Goal: Use online tool/utility: Utilize a website feature to perform a specific function

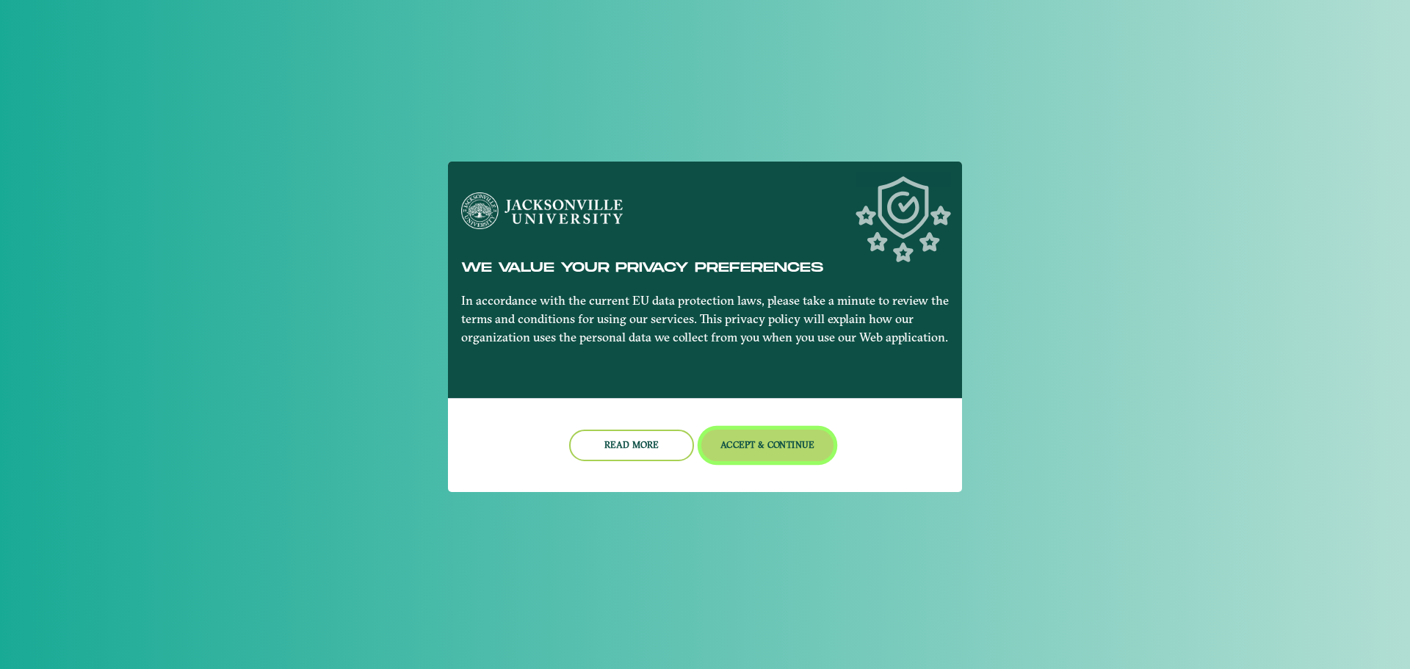
click at [777, 449] on button "Accept & Continue" at bounding box center [767, 446] width 133 height 32
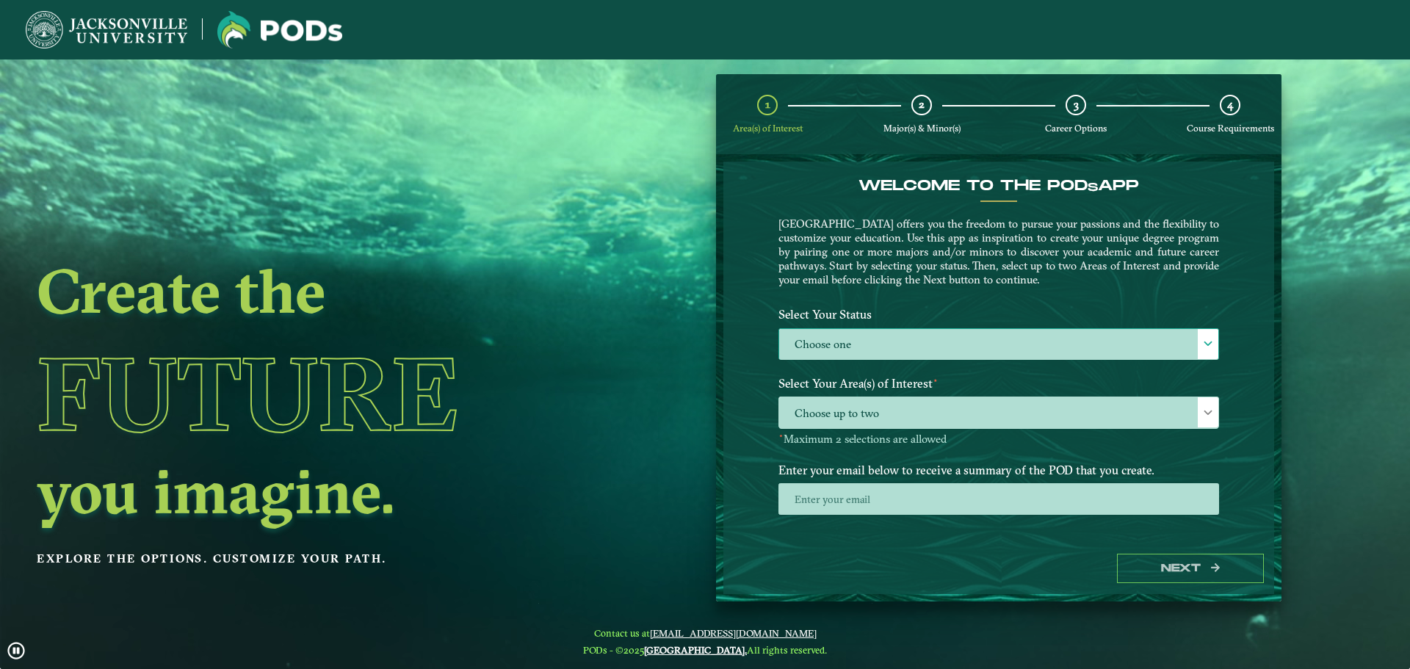
click at [903, 343] on label "Choose one" at bounding box center [998, 345] width 439 height 32
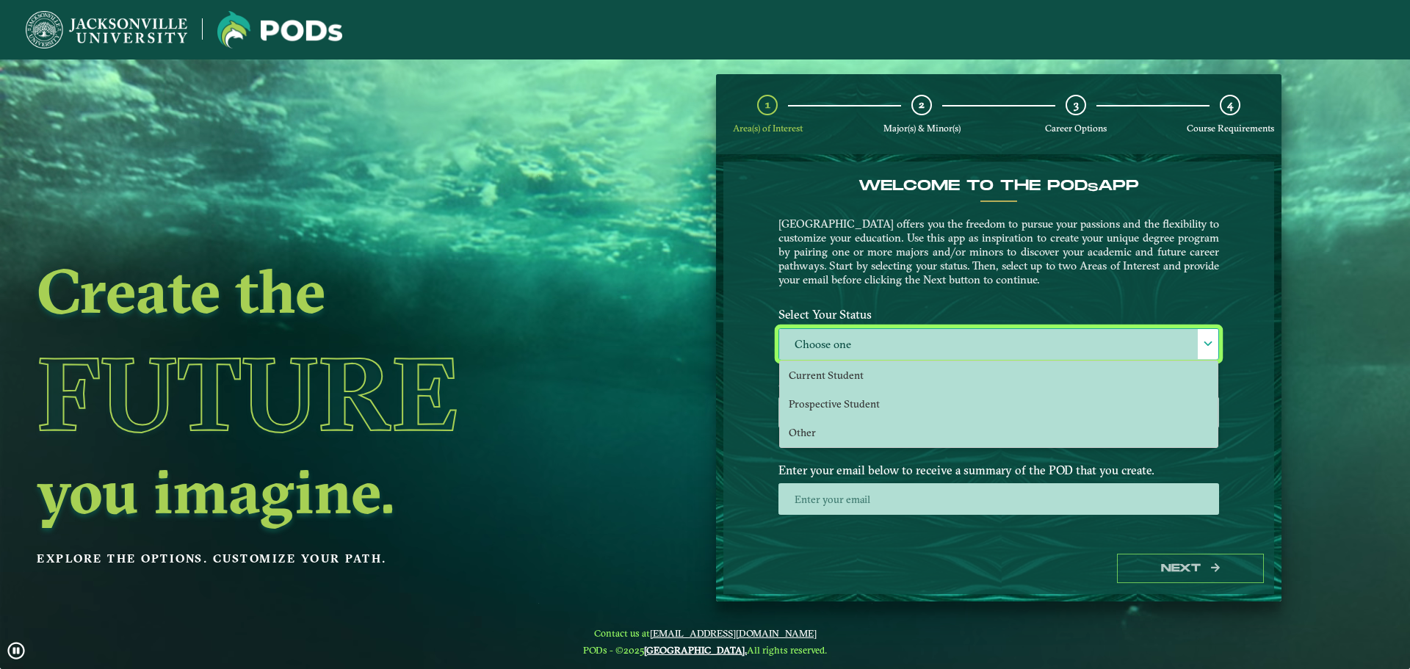
scroll to position [8, 68]
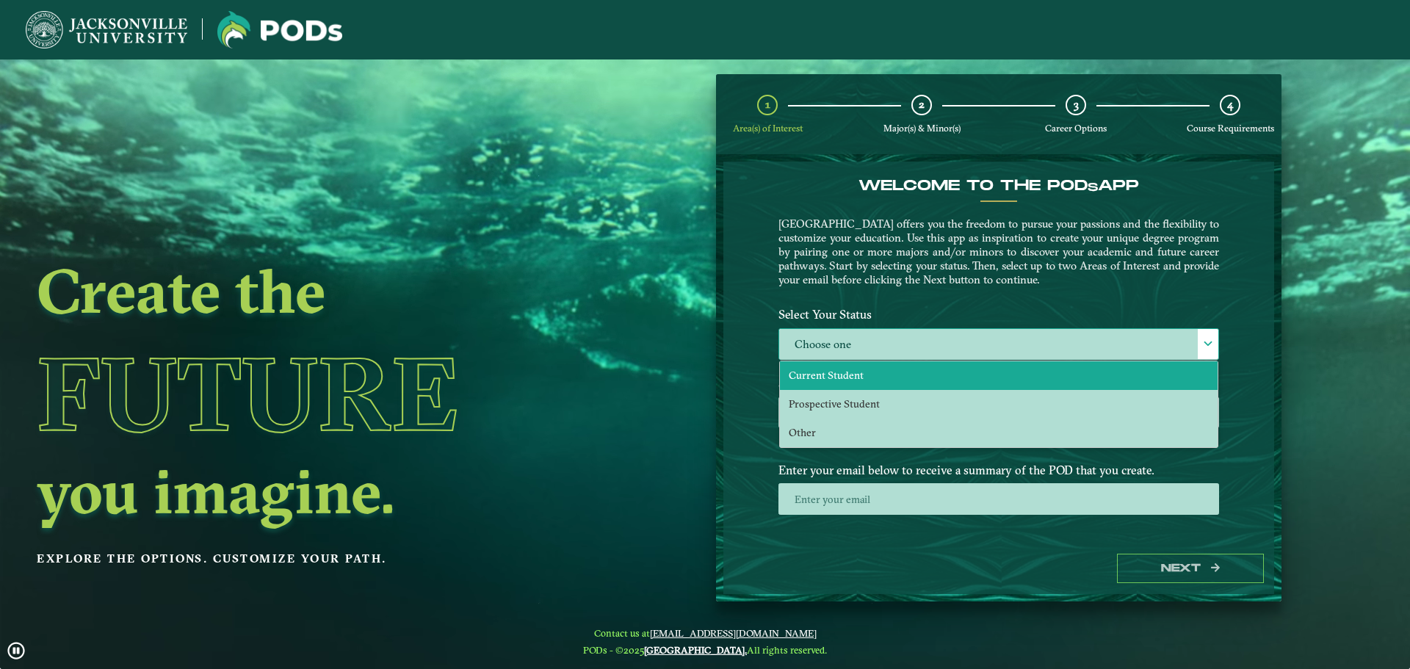
click at [907, 367] on li "Current Student" at bounding box center [999, 375] width 438 height 29
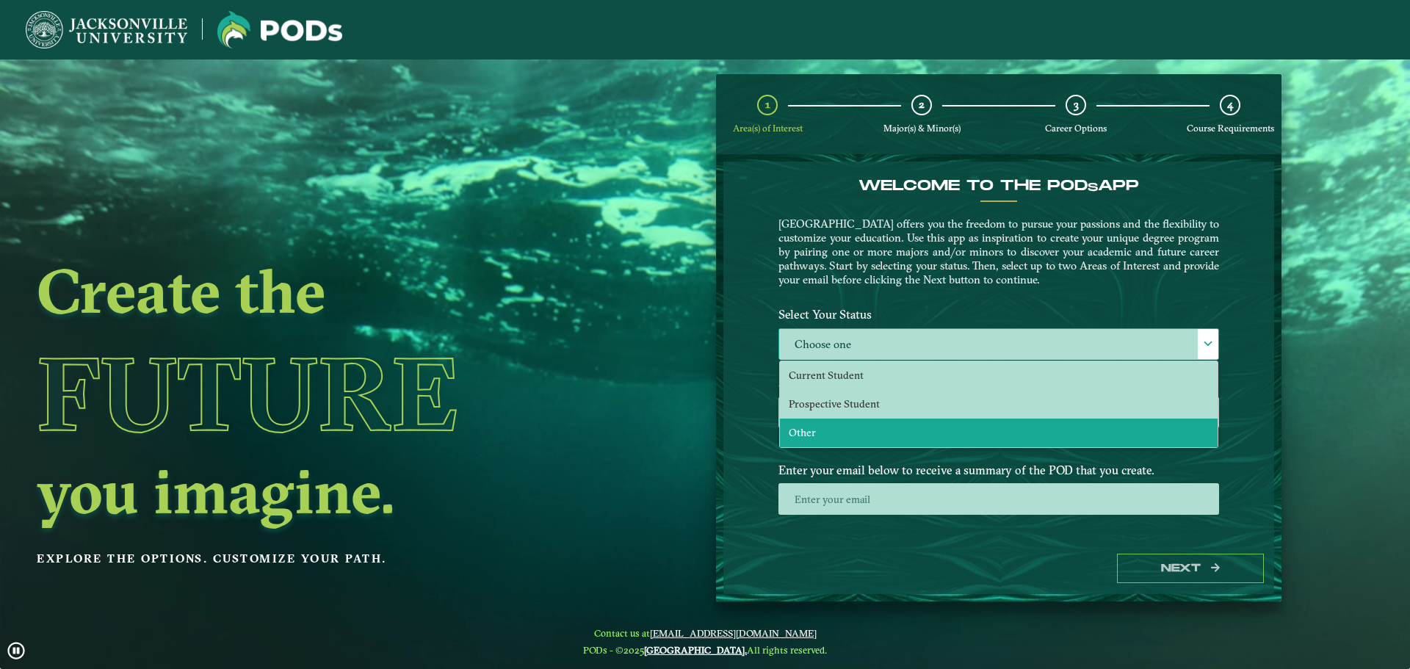
select select "[object Object]"
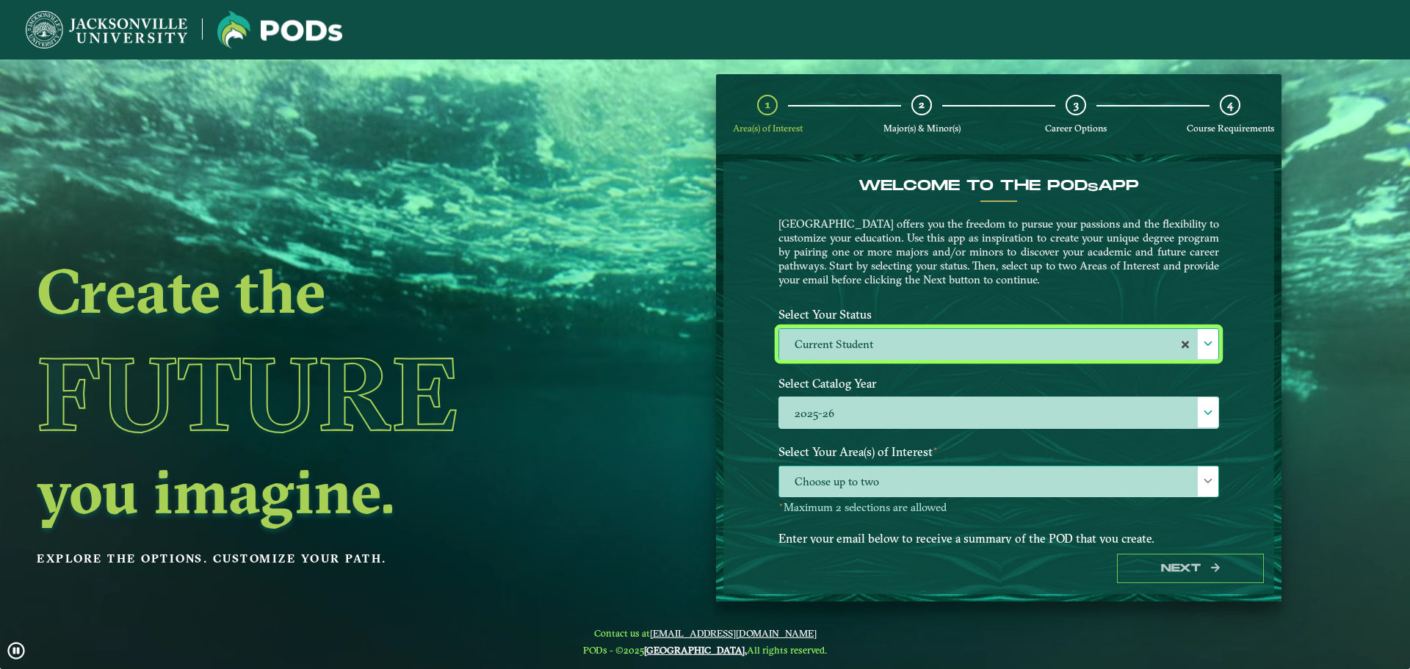
click at [946, 475] on span "Choose up to two" at bounding box center [998, 482] width 439 height 32
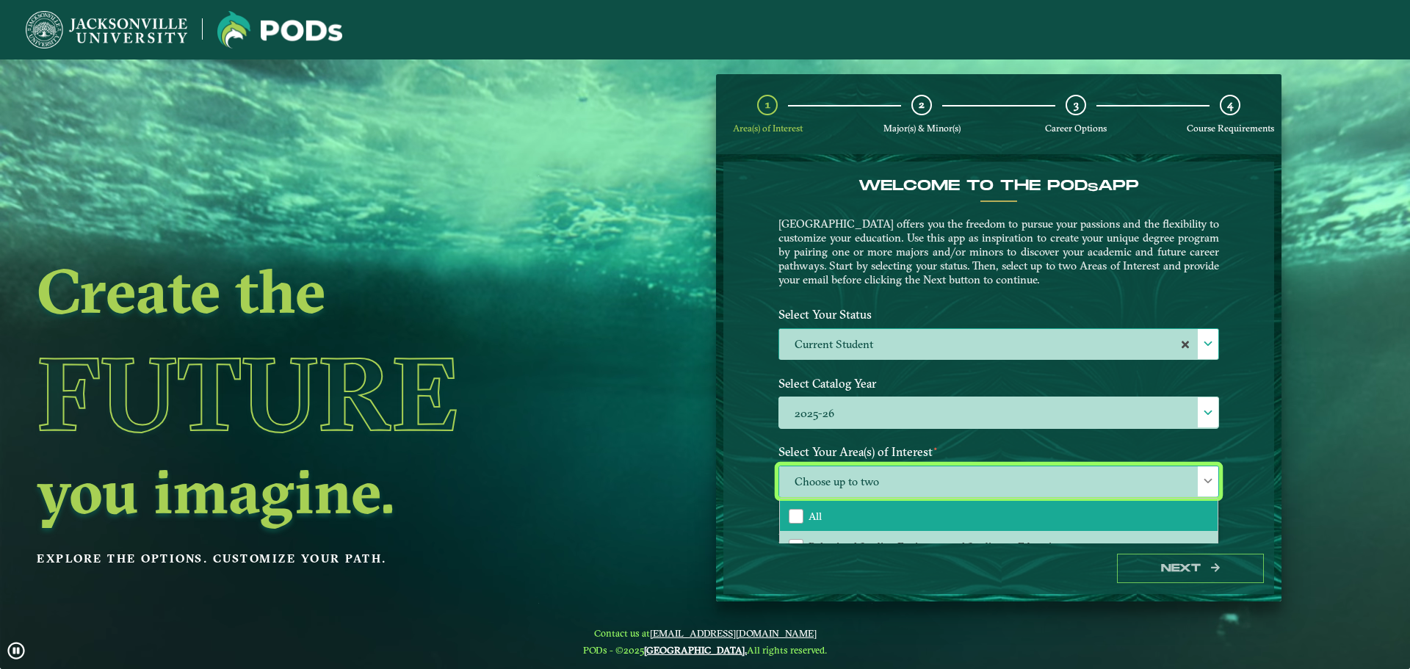
click at [947, 510] on li "All" at bounding box center [999, 516] width 438 height 31
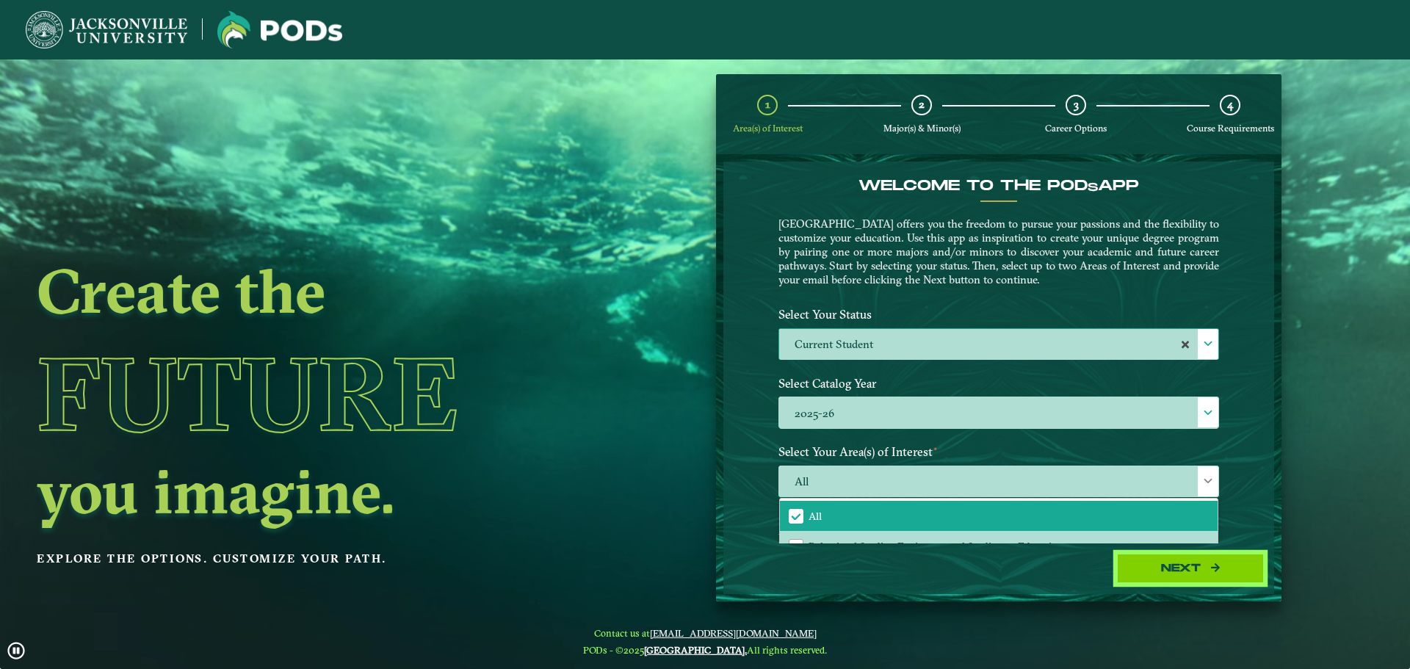
click at [1235, 565] on button "Next" at bounding box center [1190, 569] width 147 height 30
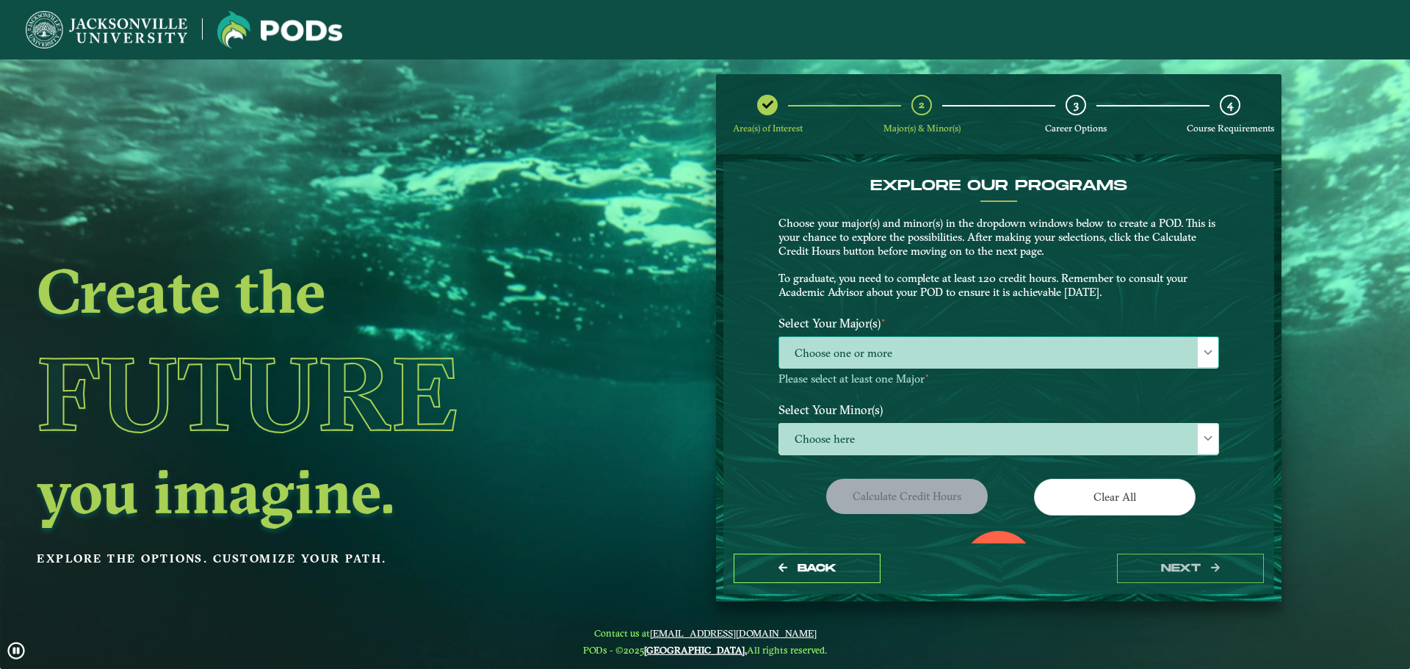
click at [950, 358] on span "Choose one or more" at bounding box center [998, 353] width 439 height 32
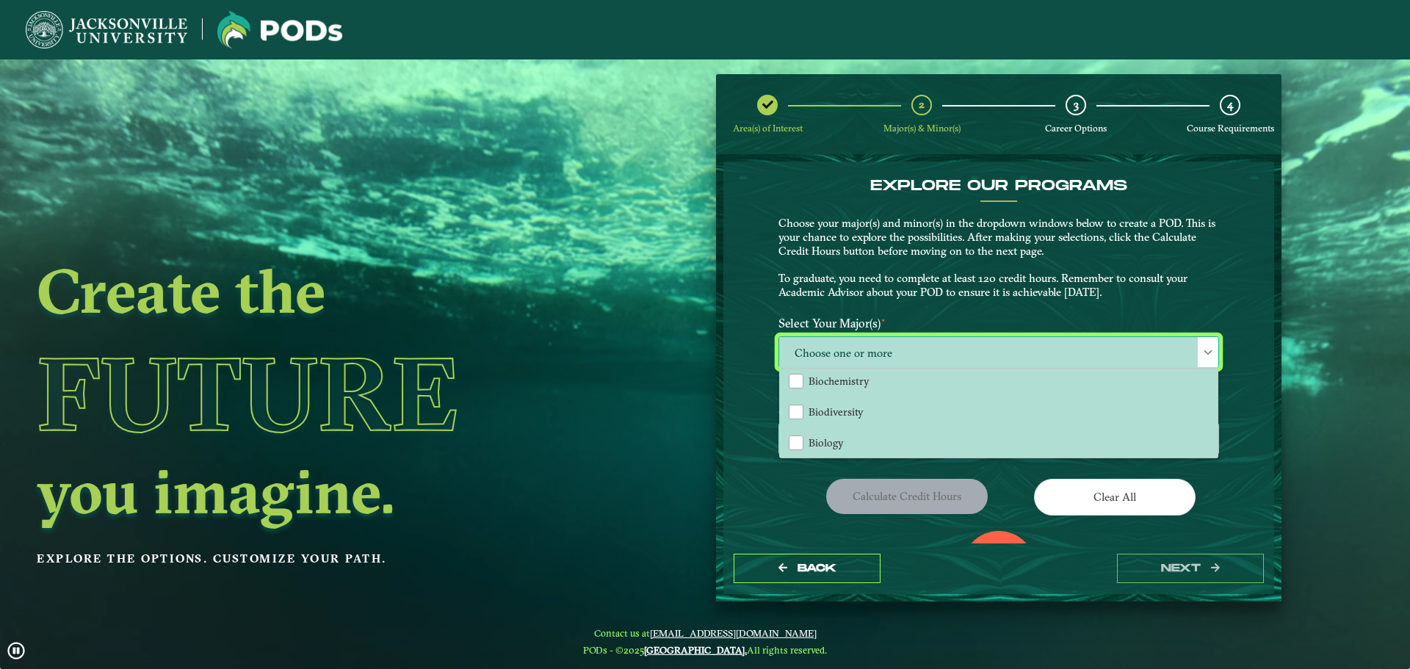
scroll to position [294, 0]
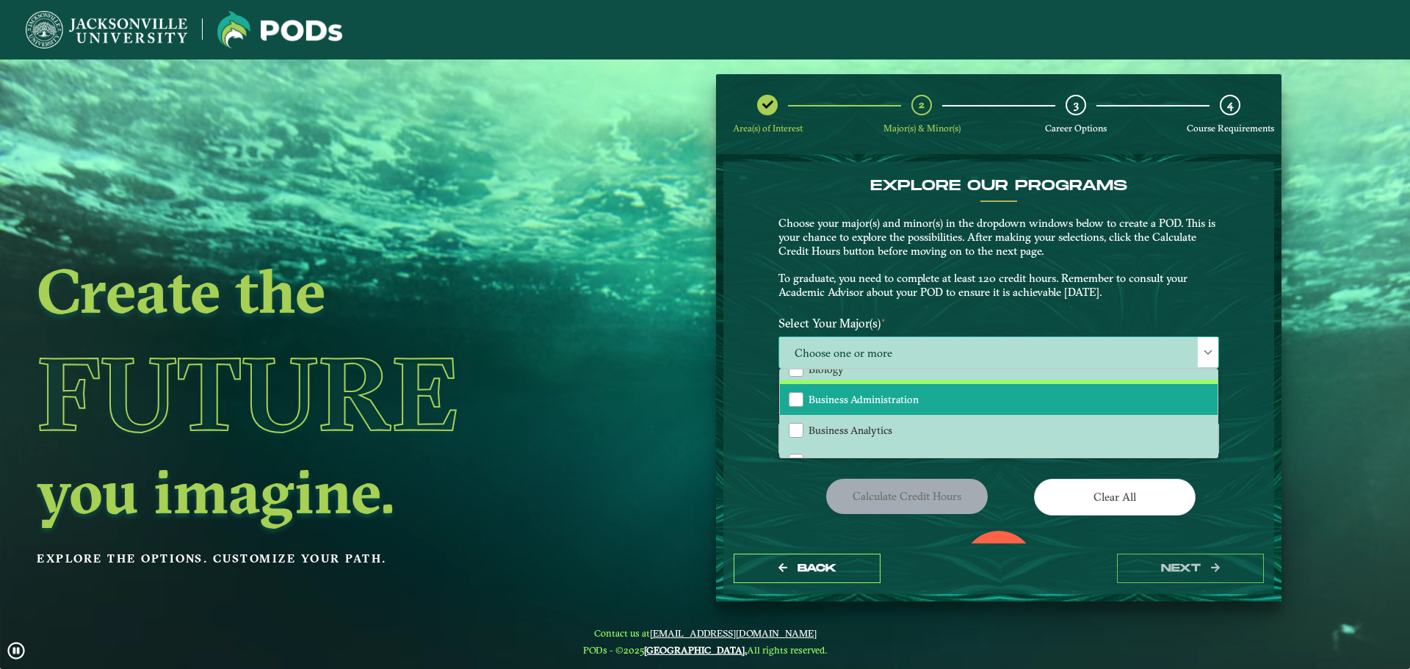
click at [951, 405] on li "Business Administration" at bounding box center [999, 399] width 438 height 31
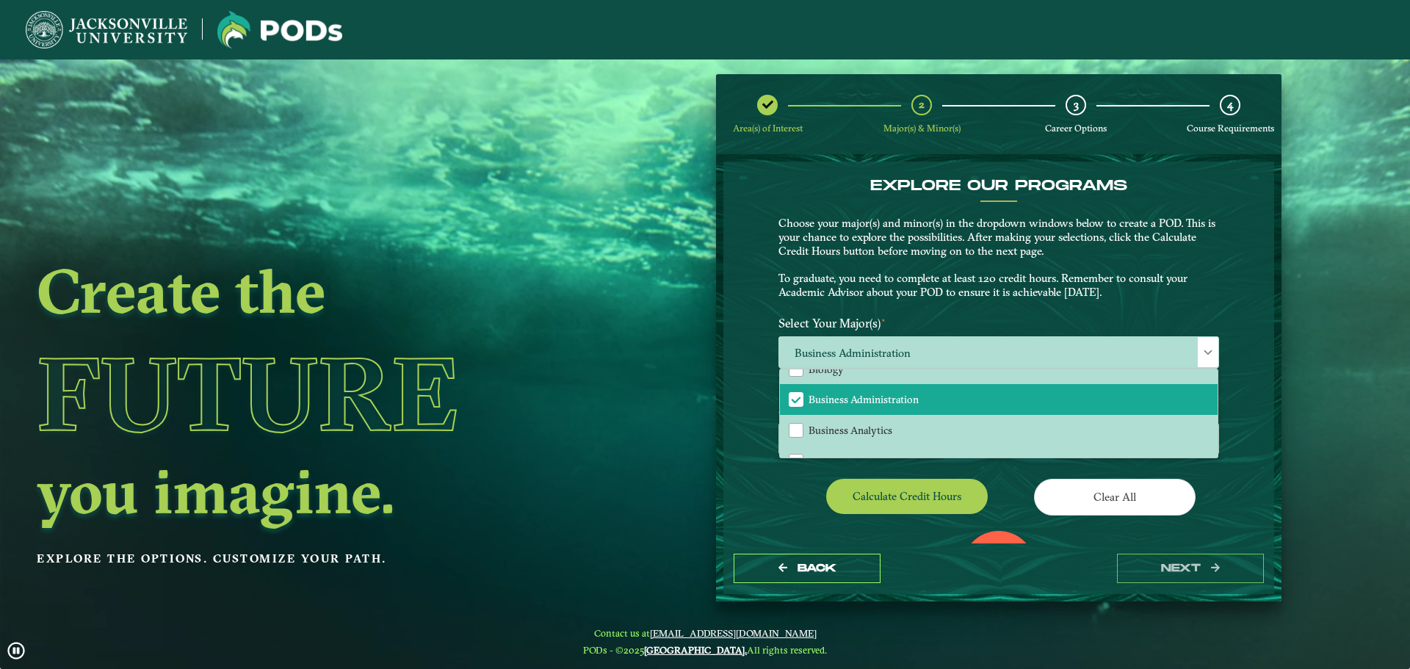
click at [794, 510] on div "Calculate credit hours" at bounding box center [883, 499] width 231 height 41
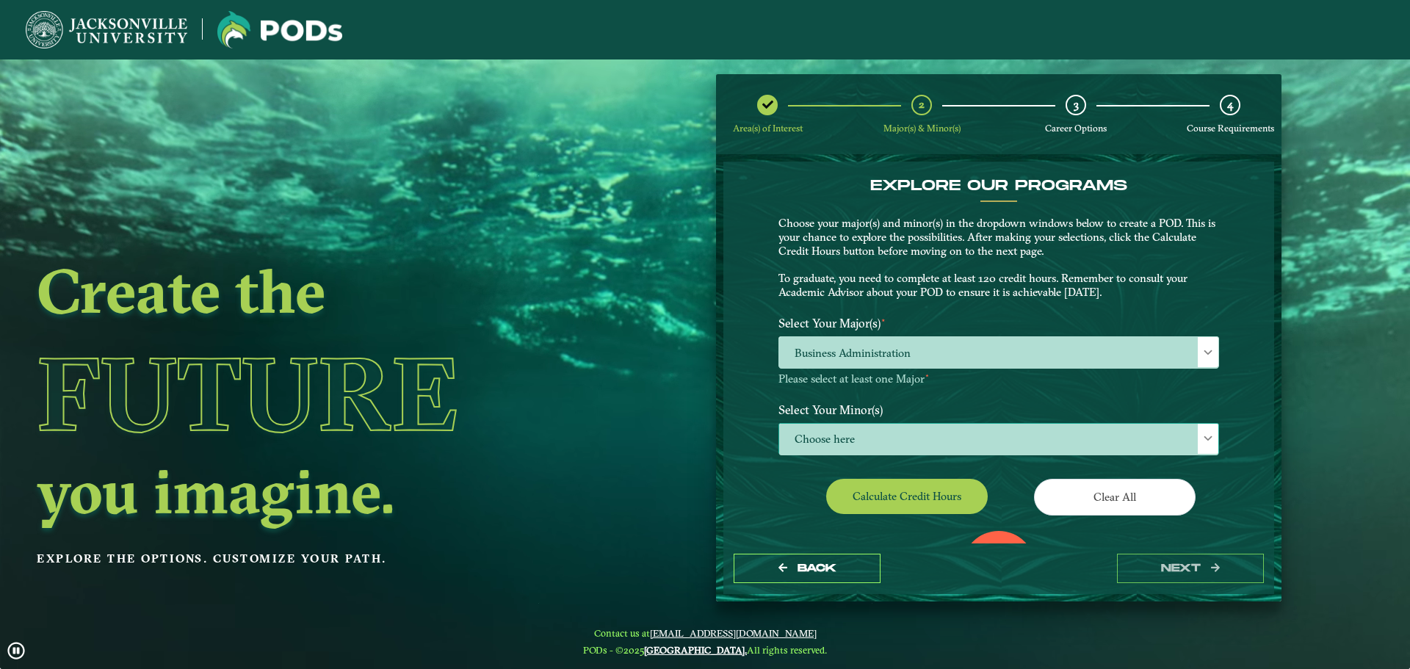
click at [886, 438] on span "Choose here" at bounding box center [998, 440] width 439 height 32
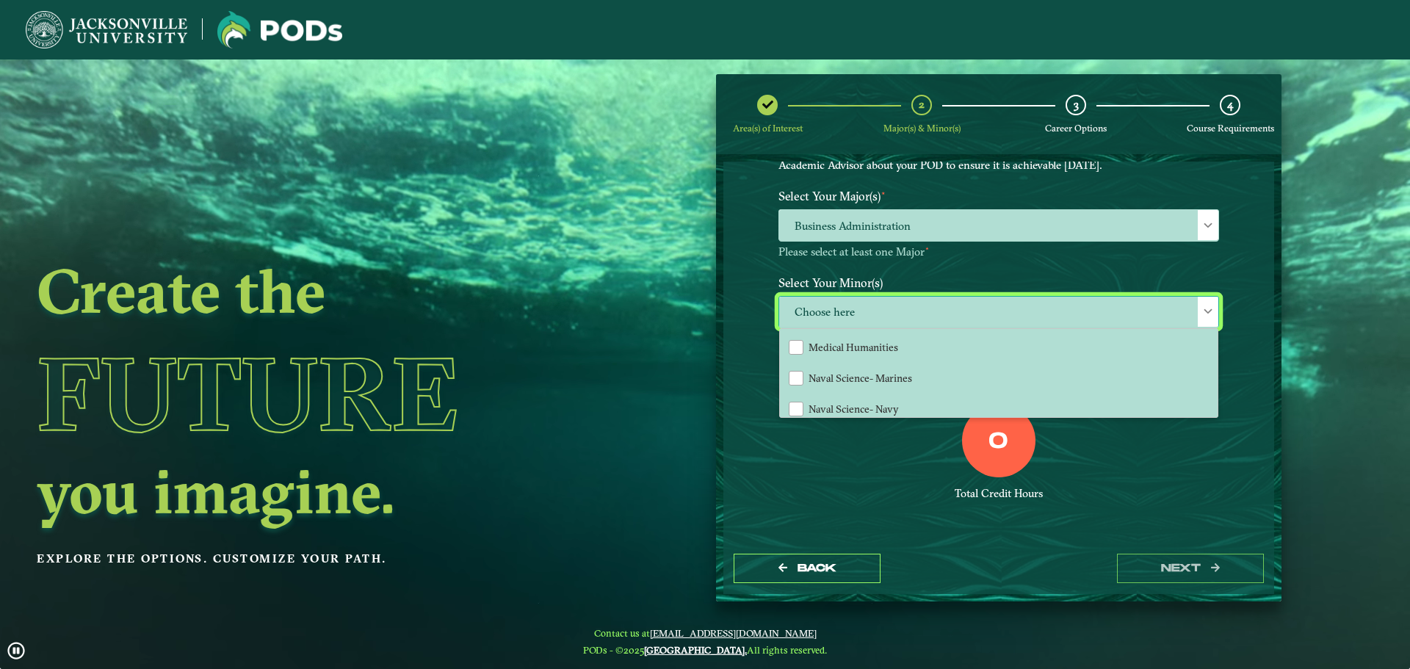
scroll to position [1028, 0]
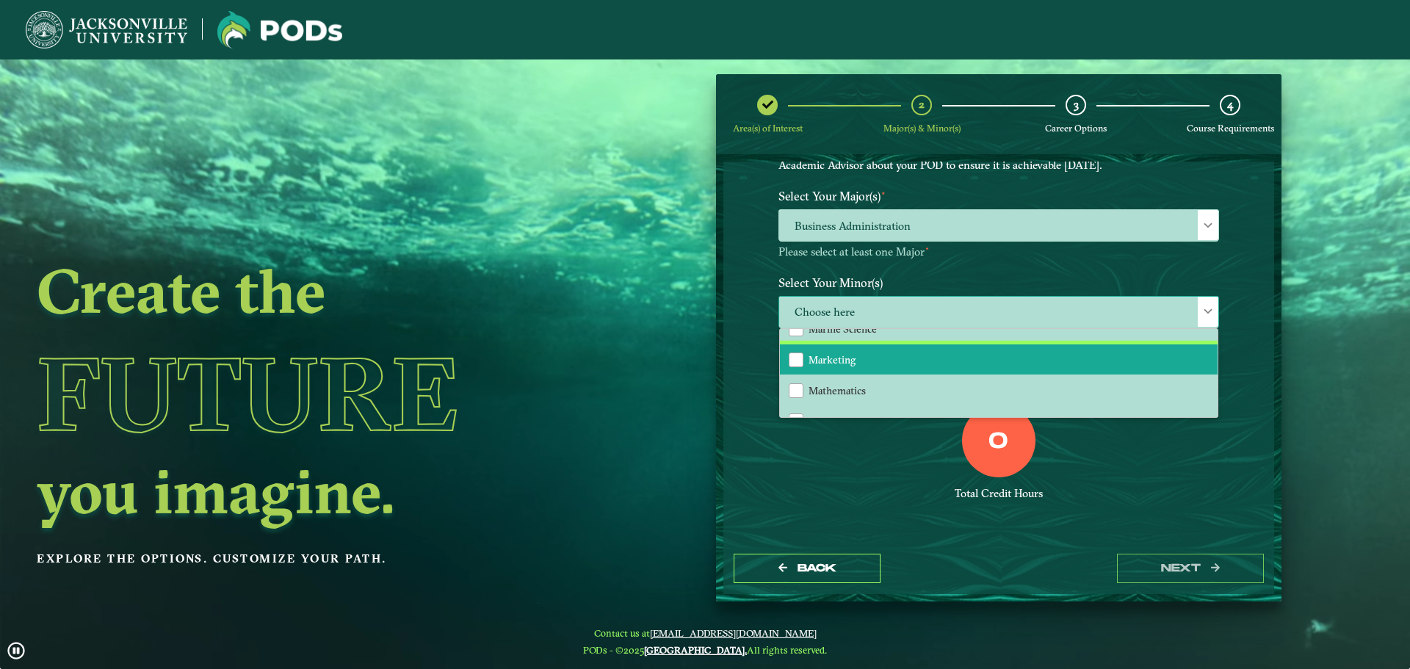
click at [1050, 358] on li "Marketing" at bounding box center [999, 359] width 438 height 31
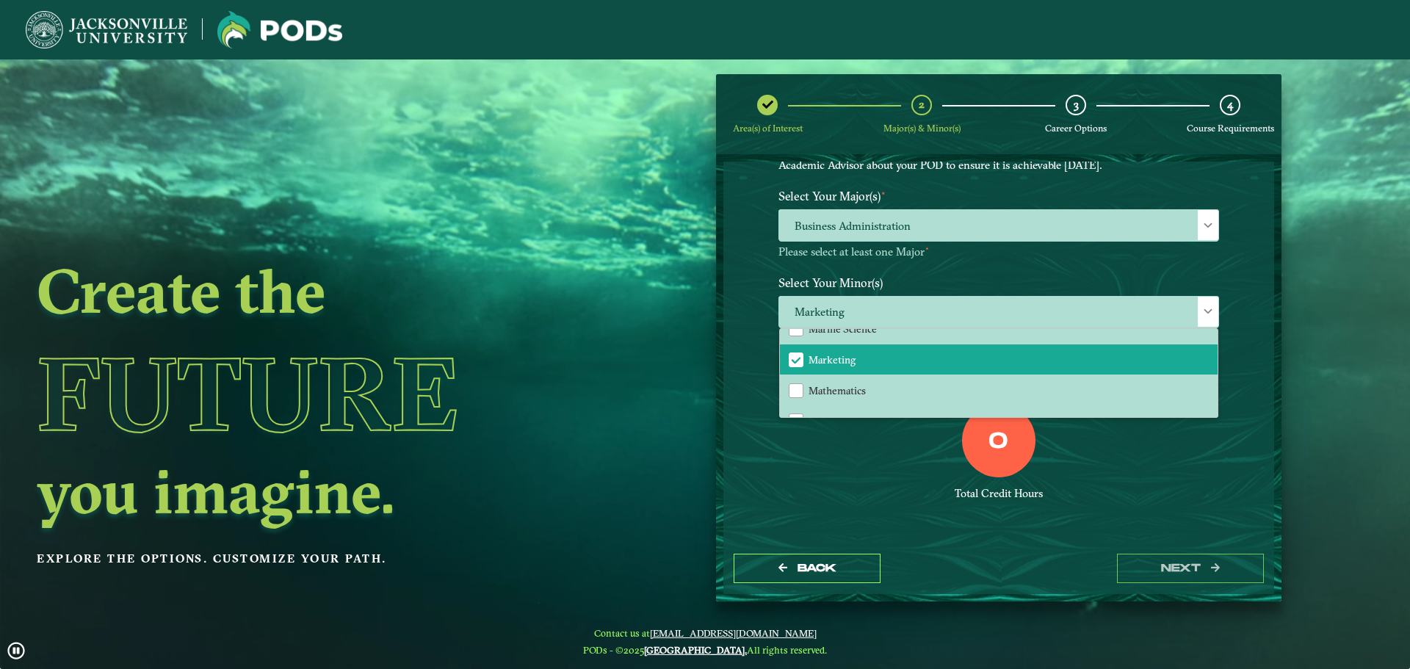
click at [1102, 444] on div "0 Total Credit Hours" at bounding box center [999, 466] width 463 height 125
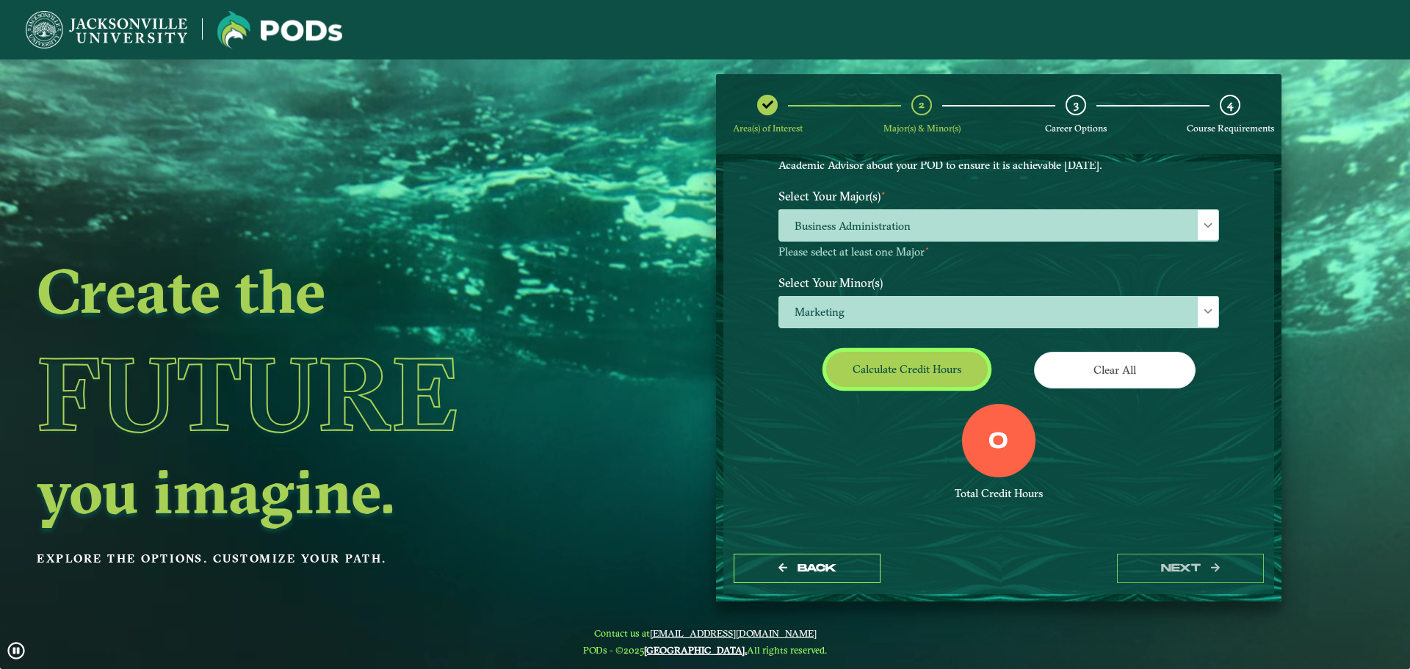
click at [909, 373] on button "Calculate credit hours" at bounding box center [907, 369] width 162 height 35
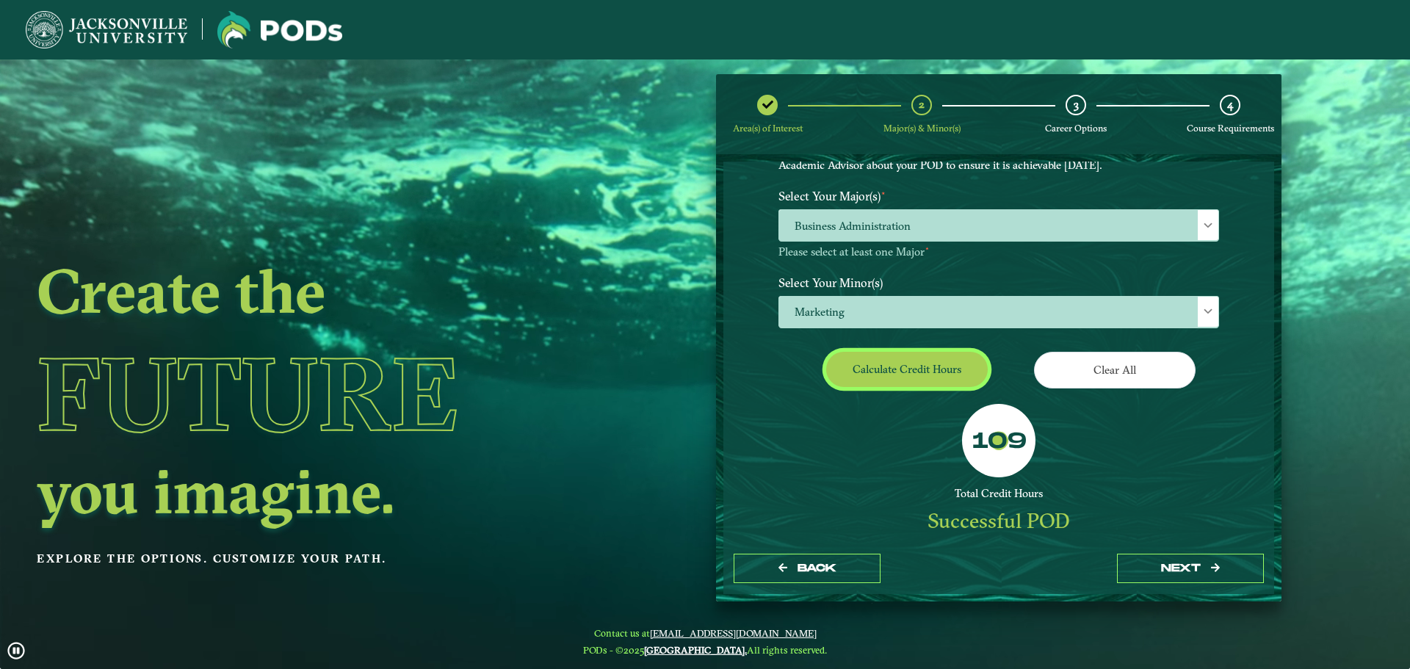
scroll to position [84, 0]
